Goal: Task Accomplishment & Management: Use online tool/utility

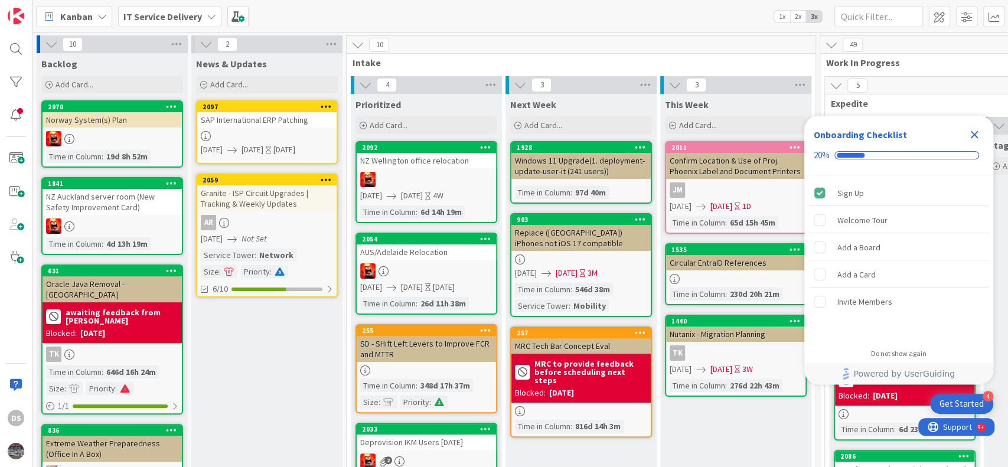
click at [755, 136] on icon "Close Checklist" at bounding box center [974, 135] width 14 height 14
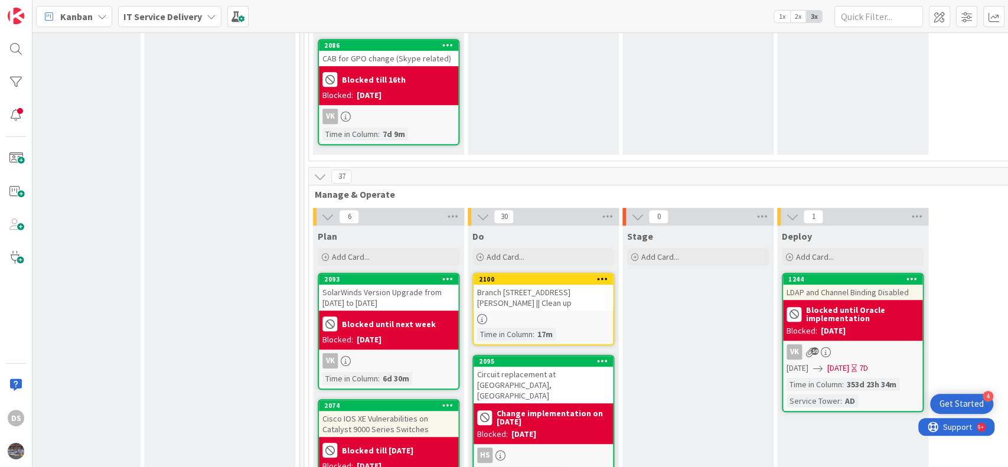
scroll to position [472, 516]
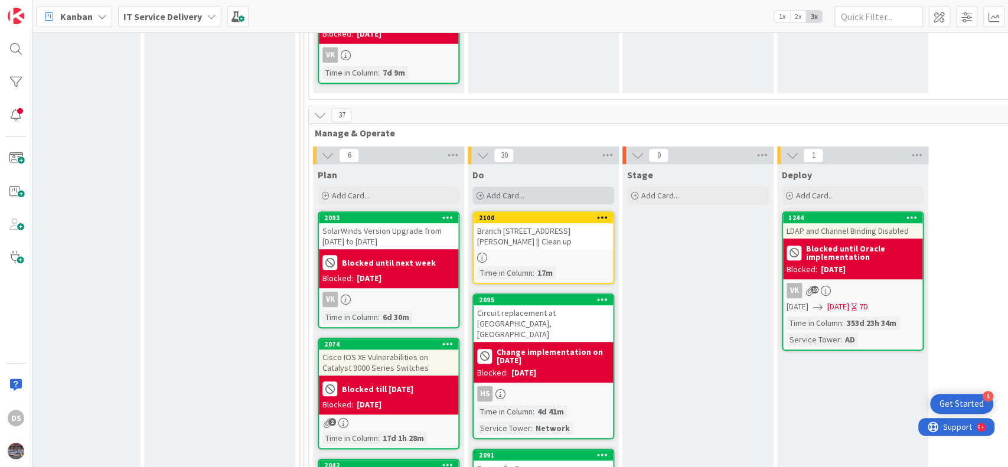
click at [498, 190] on span "Add Card..." at bounding box center [505, 195] width 38 height 11
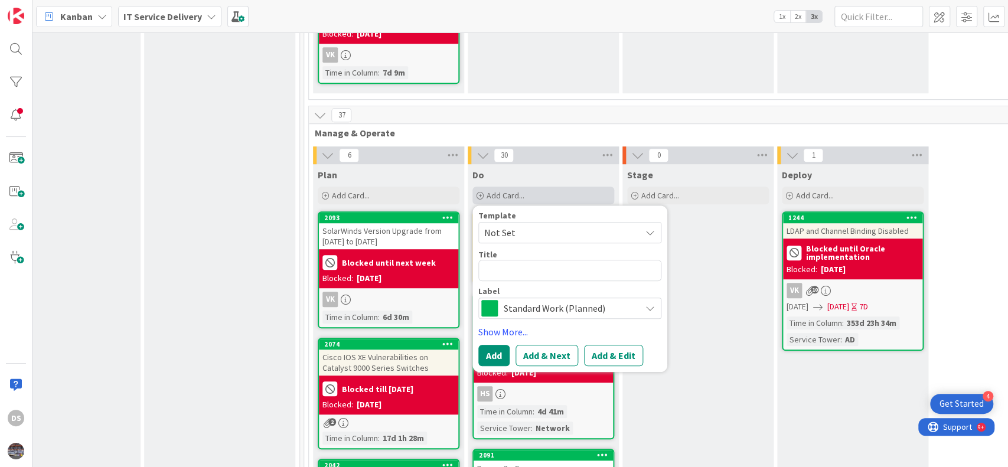
type textarea "x"
type textarea "M"
type textarea "x"
type textarea "MO"
type textarea "x"
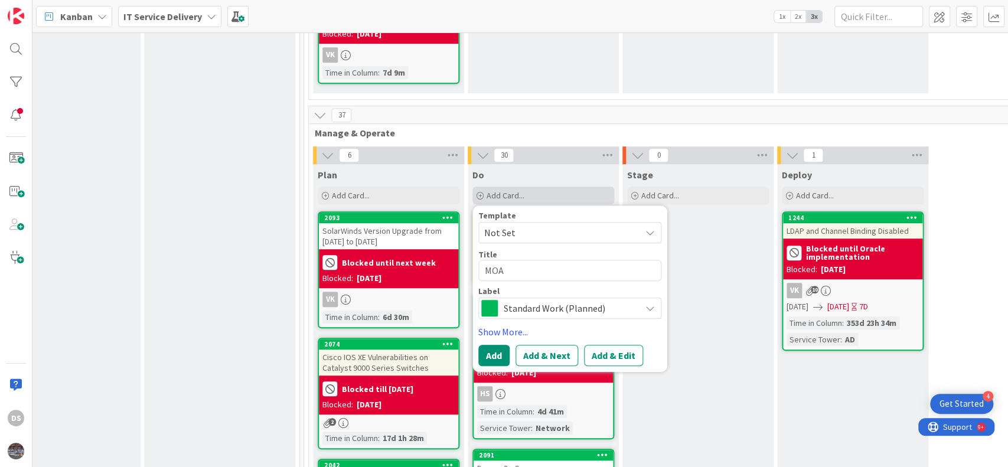
type textarea "MOA"
type textarea "x"
type textarea "MOA s"
type textarea "x"
type textarea "MOA se"
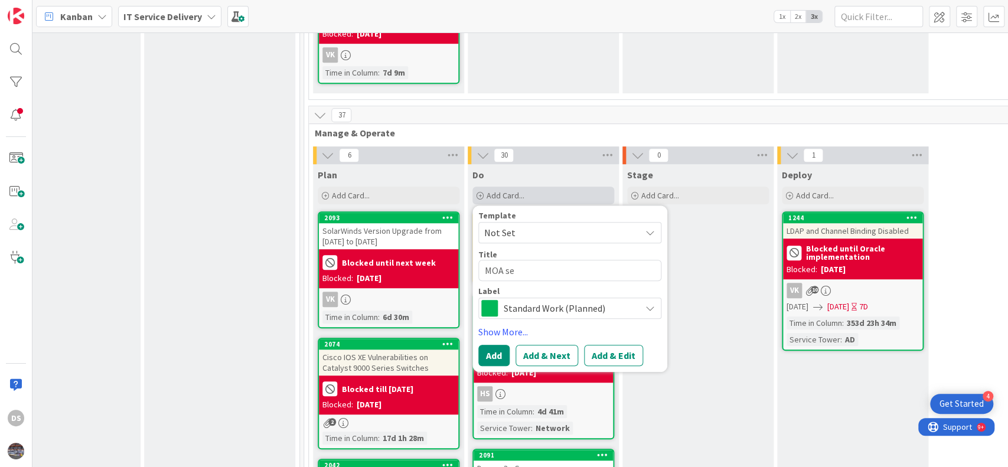
type textarea "x"
type textarea "MOA ser"
type textarea "x"
type textarea "MOA serv"
type textarea "x"
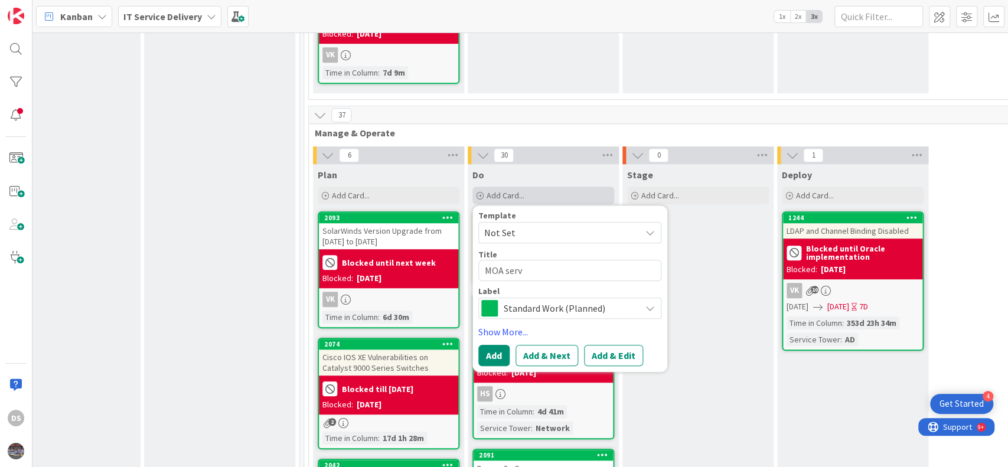
type textarea "MOA serve"
type textarea "x"
type textarea "MOA server"
type textarea "x"
type textarea "MOA server"
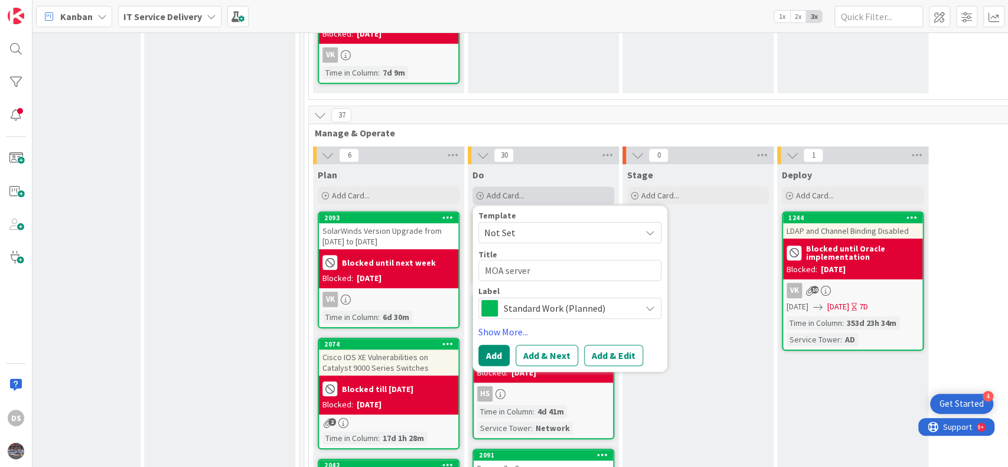
type textarea "x"
type textarea "MOA server d"
type textarea "x"
type textarea "MOA server de"
type textarea "x"
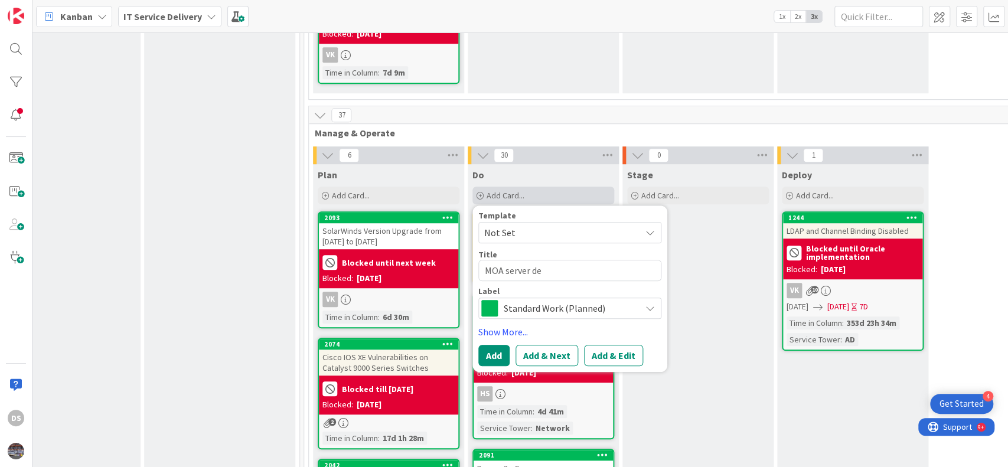
type textarea "MOA server dec"
type textarea "x"
type textarea "MOA server deco"
type textarea "x"
type textarea "MOA server decomi"
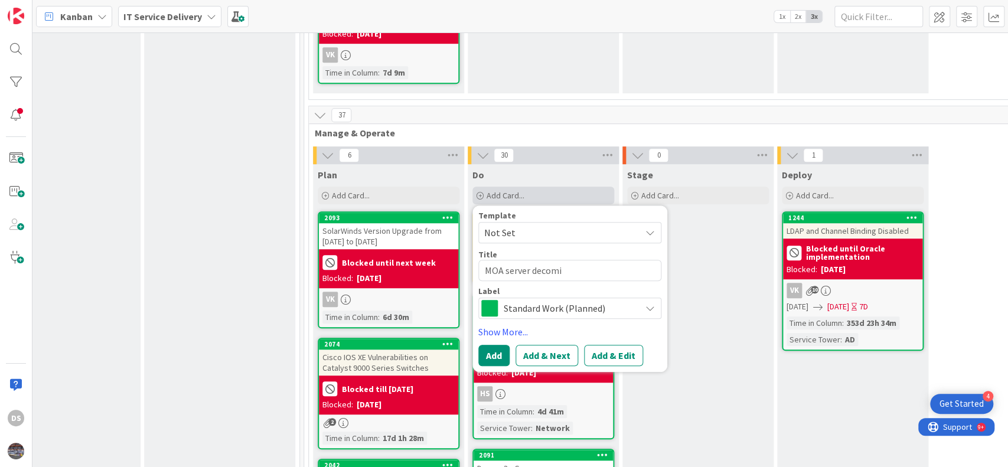
type textarea "x"
type textarea "MOA server decomis"
type textarea "x"
type textarea "MOA server decomiss"
type textarea "x"
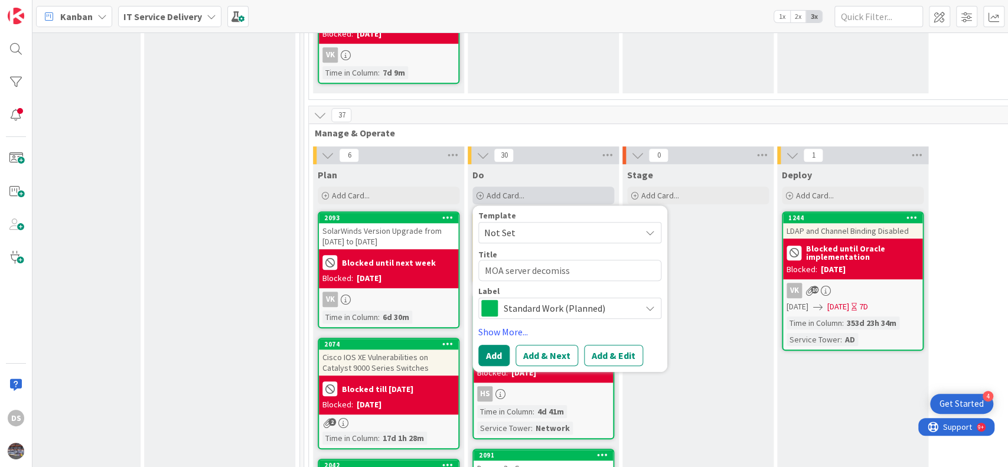
type textarea "MOA server decomissi"
type textarea "x"
type textarea "MOA server decomissio"
type textarea "x"
type textarea "MOA server decomission"
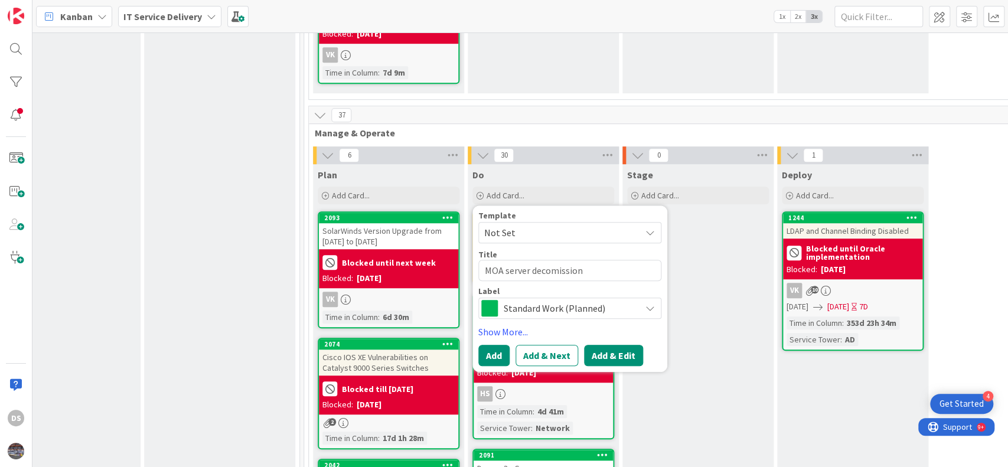
click at [626, 348] on button "Add & Edit" at bounding box center [613, 355] width 59 height 21
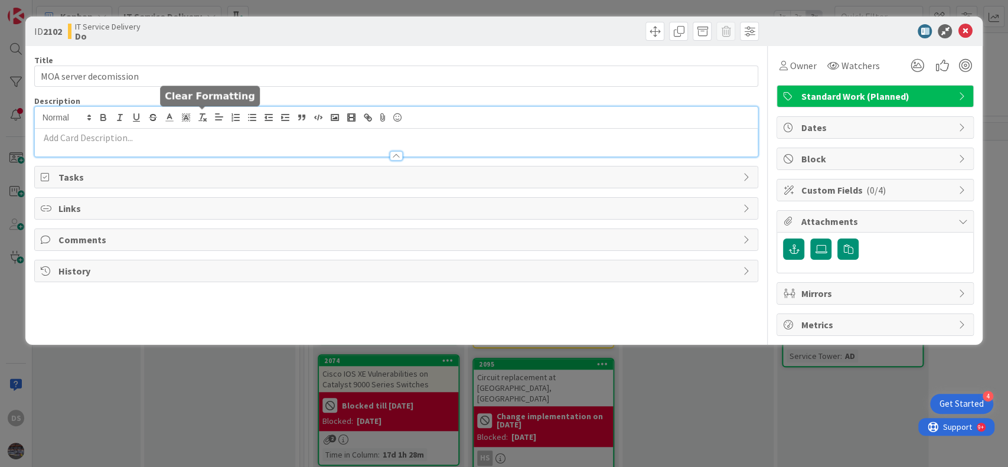
click at [207, 116] on div at bounding box center [396, 132] width 723 height 50
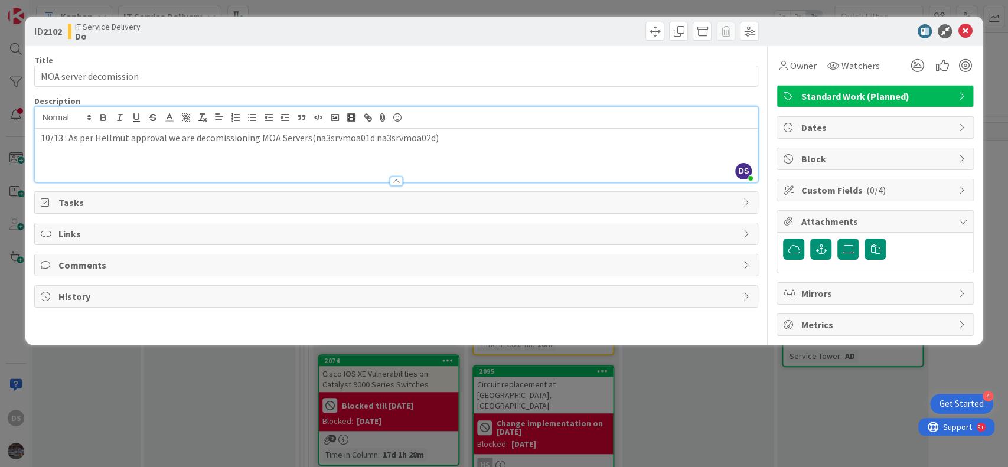
click at [368, 137] on p "10/13 : As per Hellmut approval we are decomissioning MOA Servers(na3srvmoa01d …" at bounding box center [396, 138] width 711 height 14
click at [449, 139] on p "10/13 : As per Hellmut approval we are decomissioning MOA Servers(na3srvmoa01d …" at bounding box center [396, 138] width 711 height 14
click at [42, 149] on p "SCTASK0172756" at bounding box center [396, 152] width 711 height 14
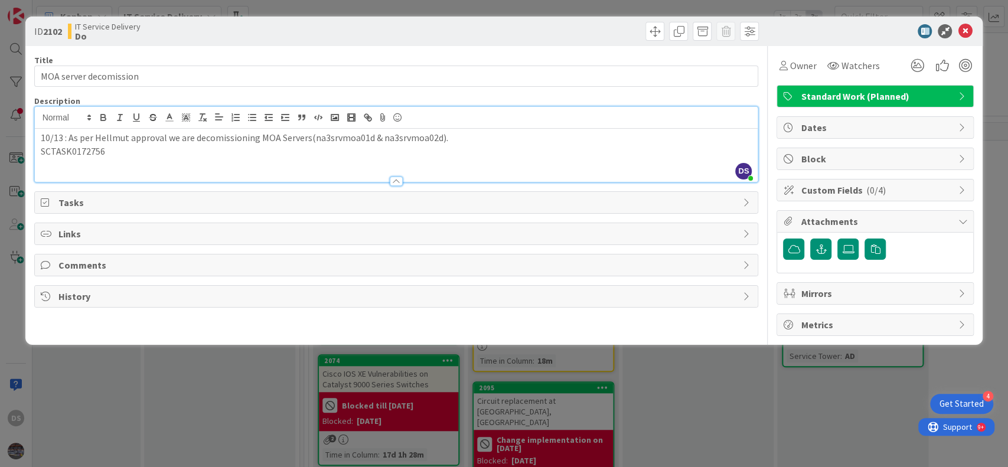
click at [182, 148] on p "SCTASK0172756" at bounding box center [396, 152] width 711 height 14
click at [755, 62] on icon at bounding box center [783, 65] width 8 height 9
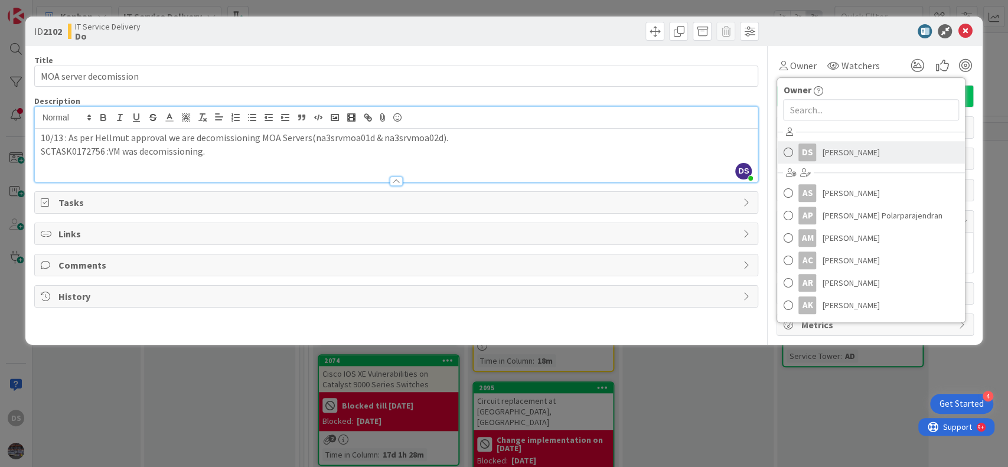
click at [755, 149] on span at bounding box center [787, 152] width 9 height 18
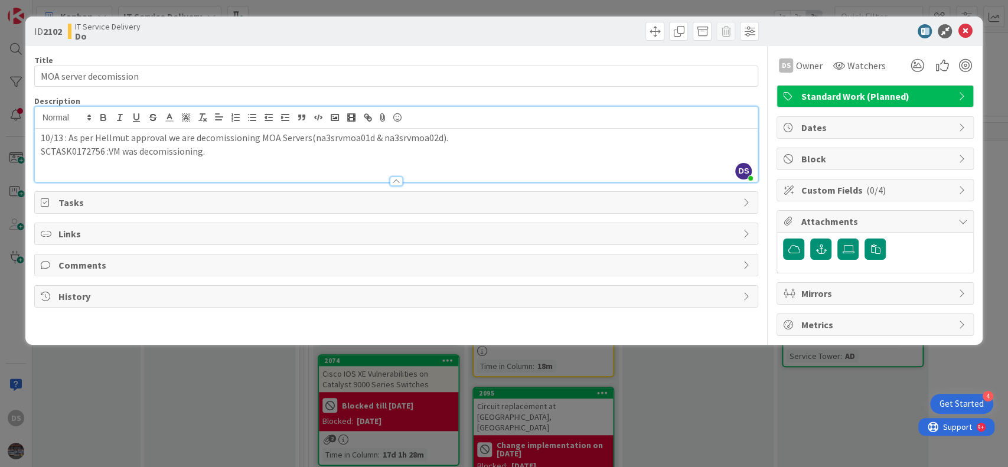
click at [318, 158] on div "10/13 : As per Hellmut approval we are decomissioning MOA Servers(na3srvmoa01d …" at bounding box center [396, 155] width 723 height 53
drag, startPoint x: 276, startPoint y: 144, endPoint x: 0, endPoint y: 116, distance: 277.1
click at [0, 116] on div "ID 2102 IT Service Delivery Do Title 22 / 128 MOA server decomission Descriptio…" at bounding box center [504, 233] width 1008 height 467
copy div "10/13 : As per Hellmut approval we are decomissioning MOA Servers(na3srvmoa01d …"
click at [755, 31] on icon at bounding box center [965, 31] width 14 height 14
